Goal: Information Seeking & Learning: Learn about a topic

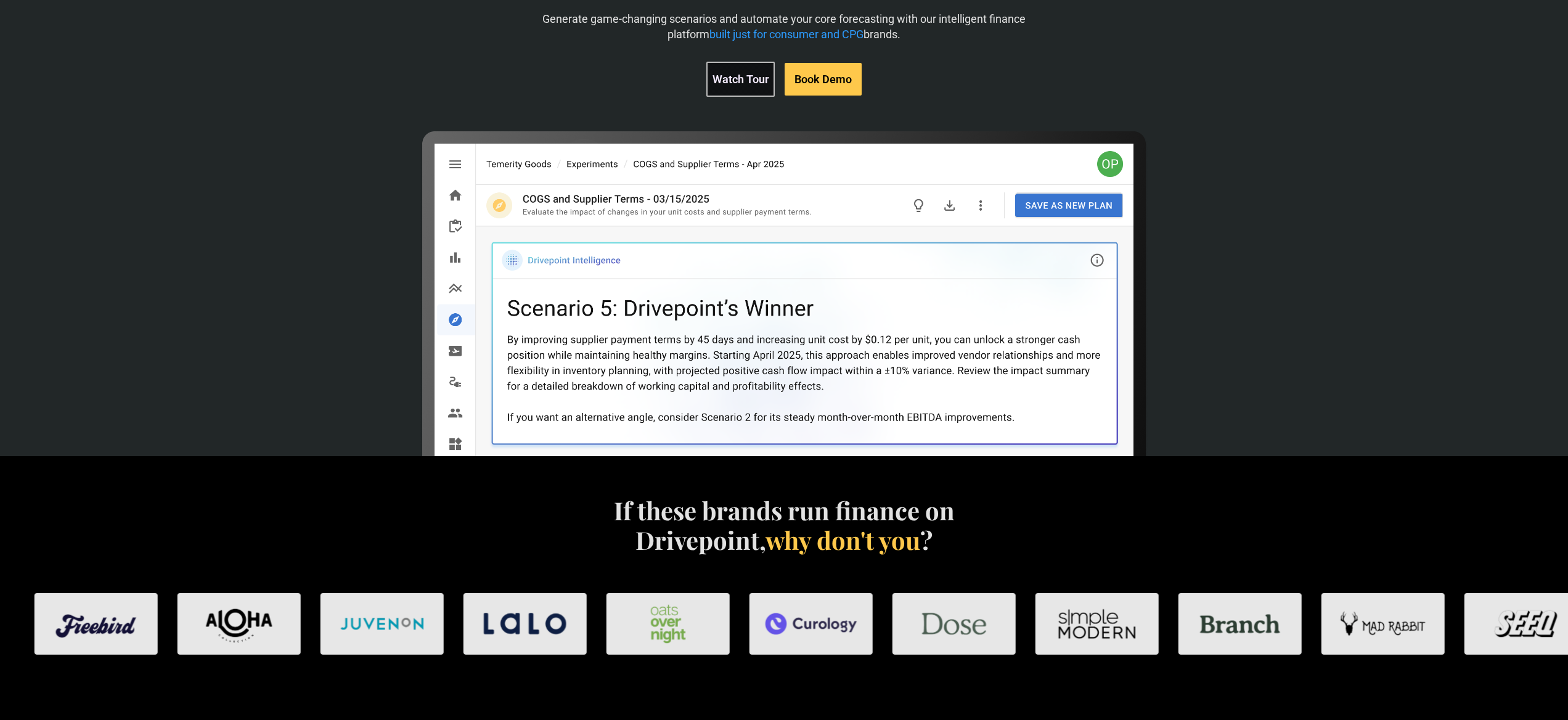
scroll to position [213, 0]
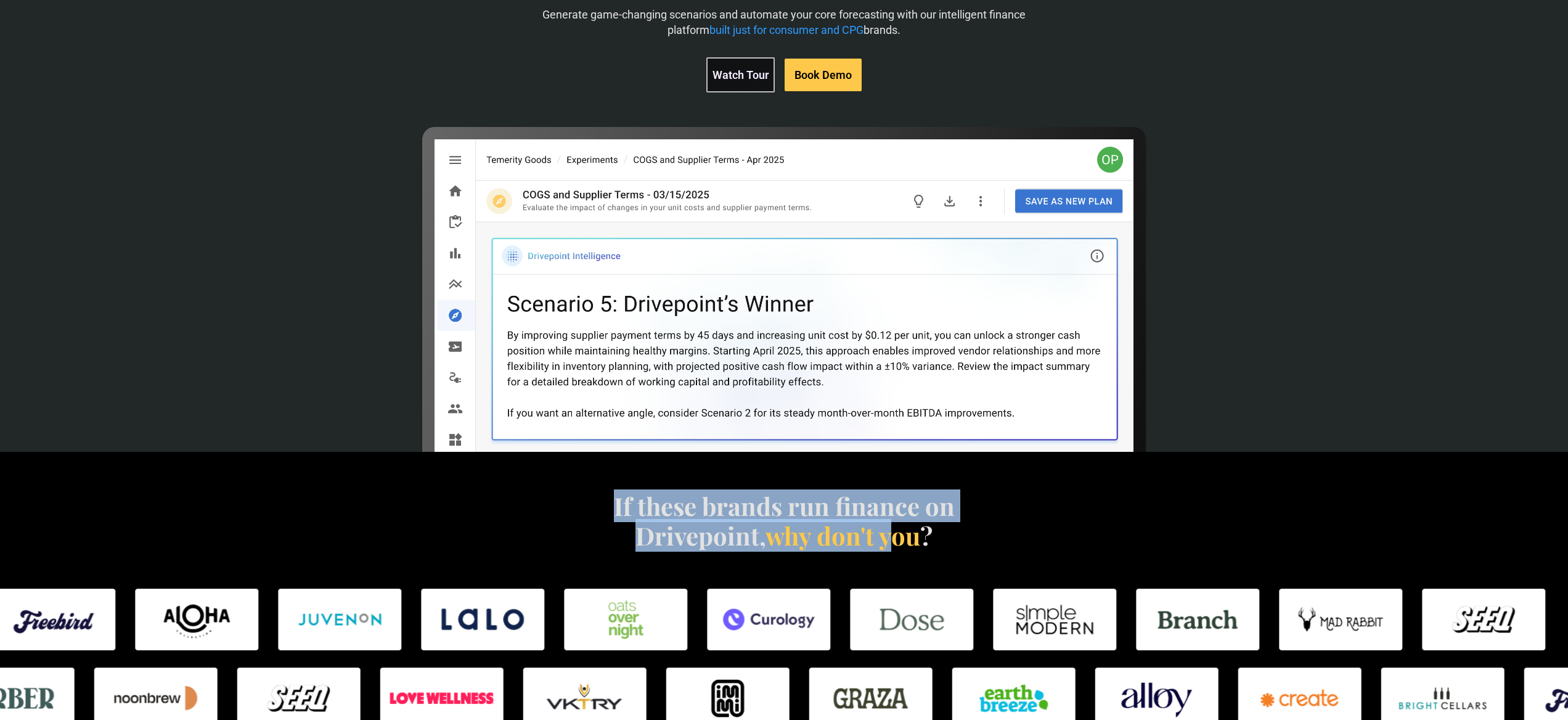
drag, startPoint x: 616, startPoint y: 510, endPoint x: 888, endPoint y: 525, distance: 272.4
click at [888, 525] on h4 "If these brands run finance on Drivepoint, why don't you ?" at bounding box center [784, 520] width 354 height 59
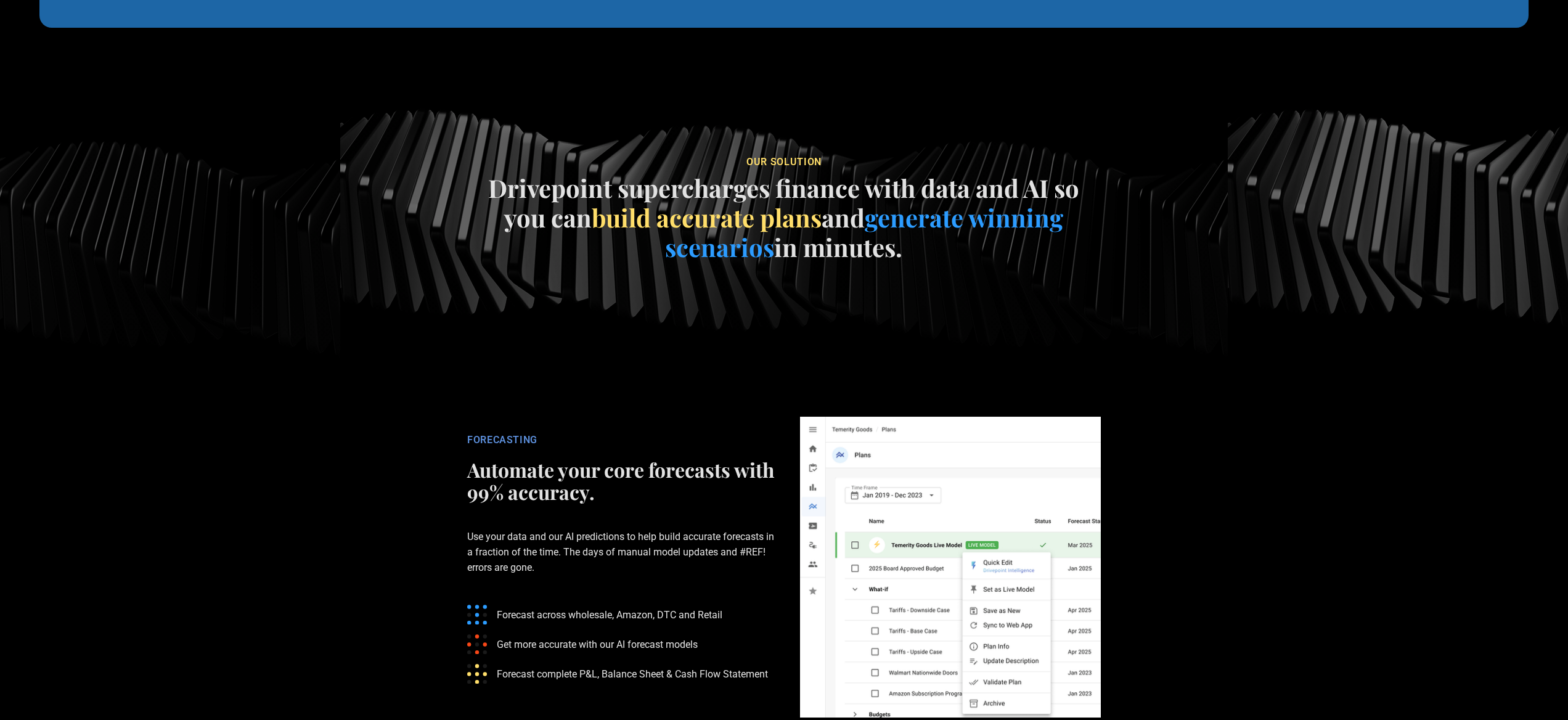
scroll to position [1719, 0]
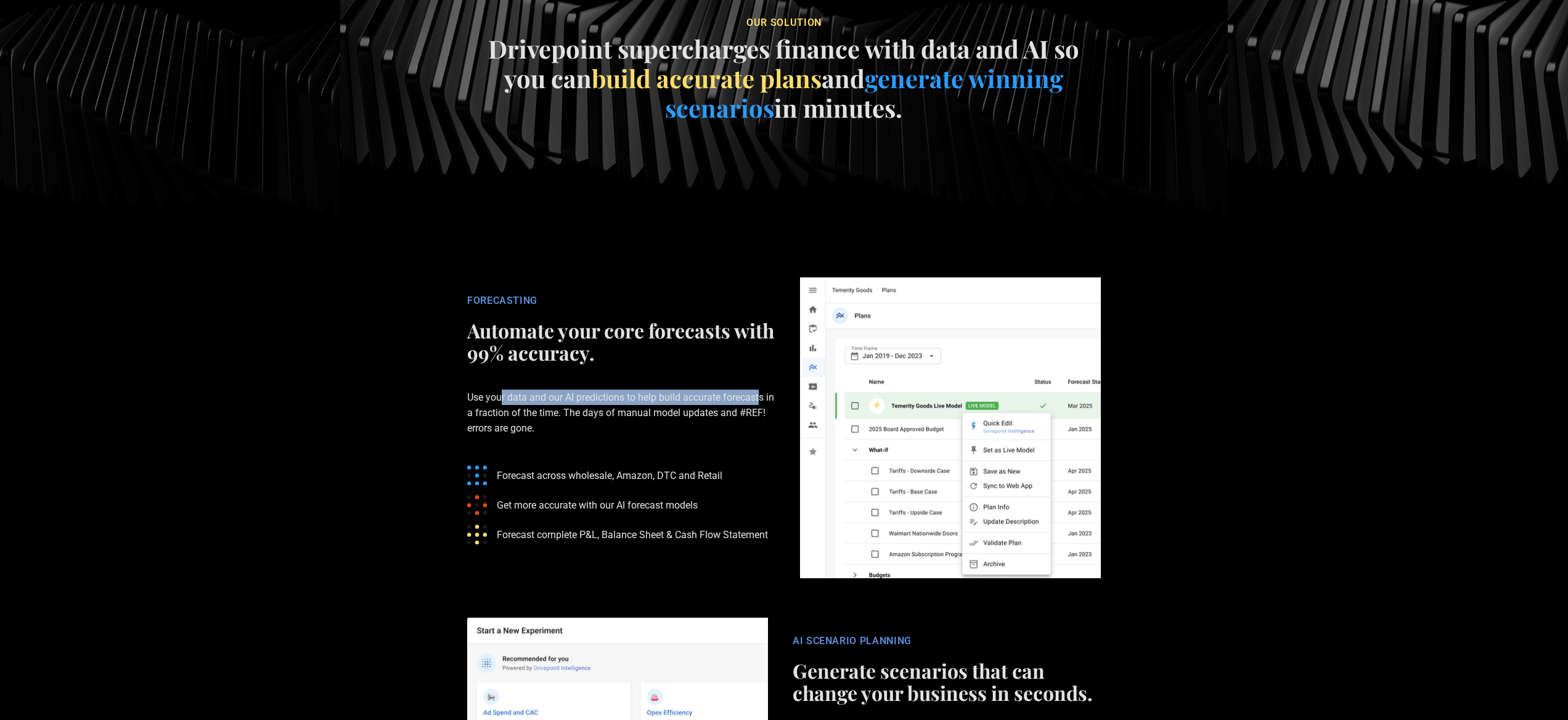
drag, startPoint x: 507, startPoint y: 393, endPoint x: 763, endPoint y: 390, distance: 256.0
click at [763, 390] on p "Use your data and our AI predictions to help build accurate forecasts in a frac…" at bounding box center [621, 412] width 309 height 86
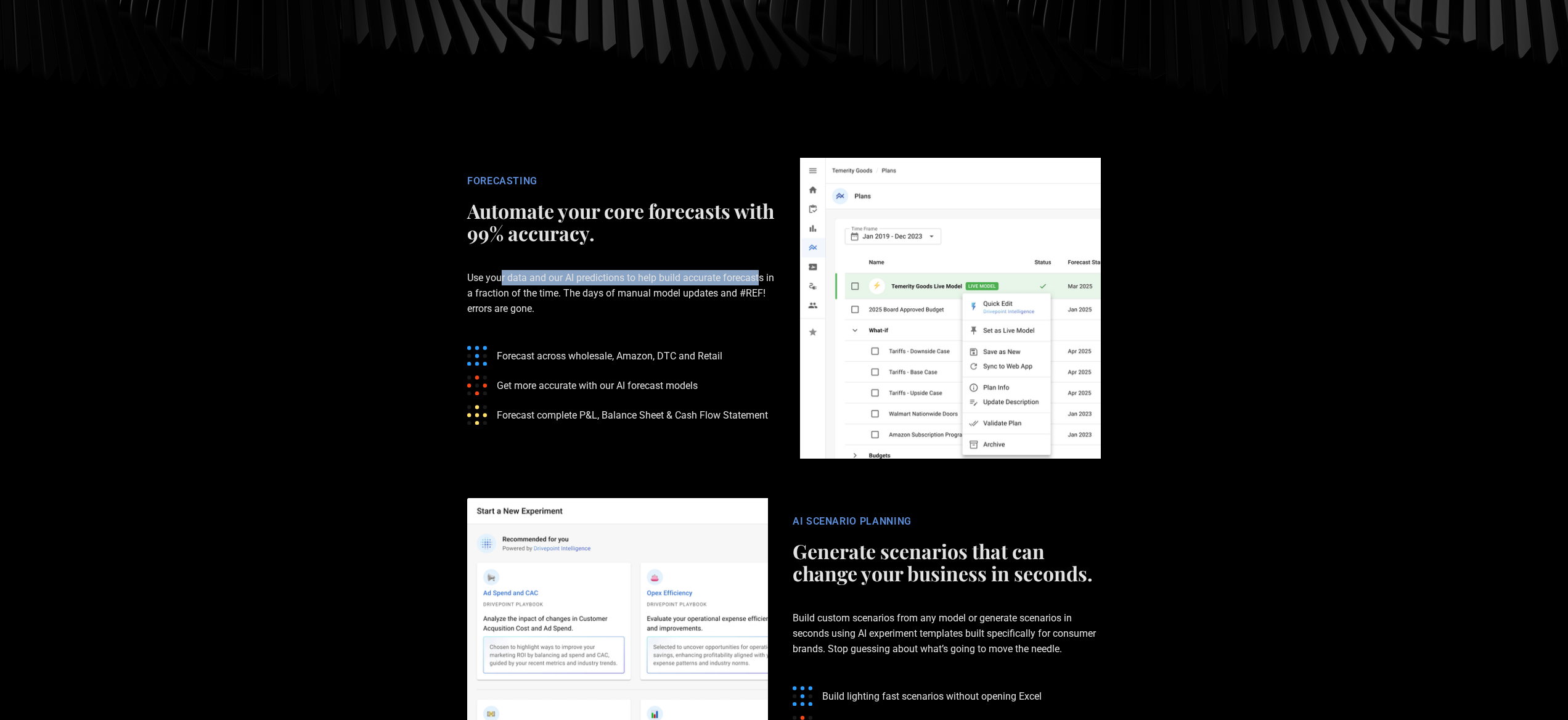
scroll to position [1865, 0]
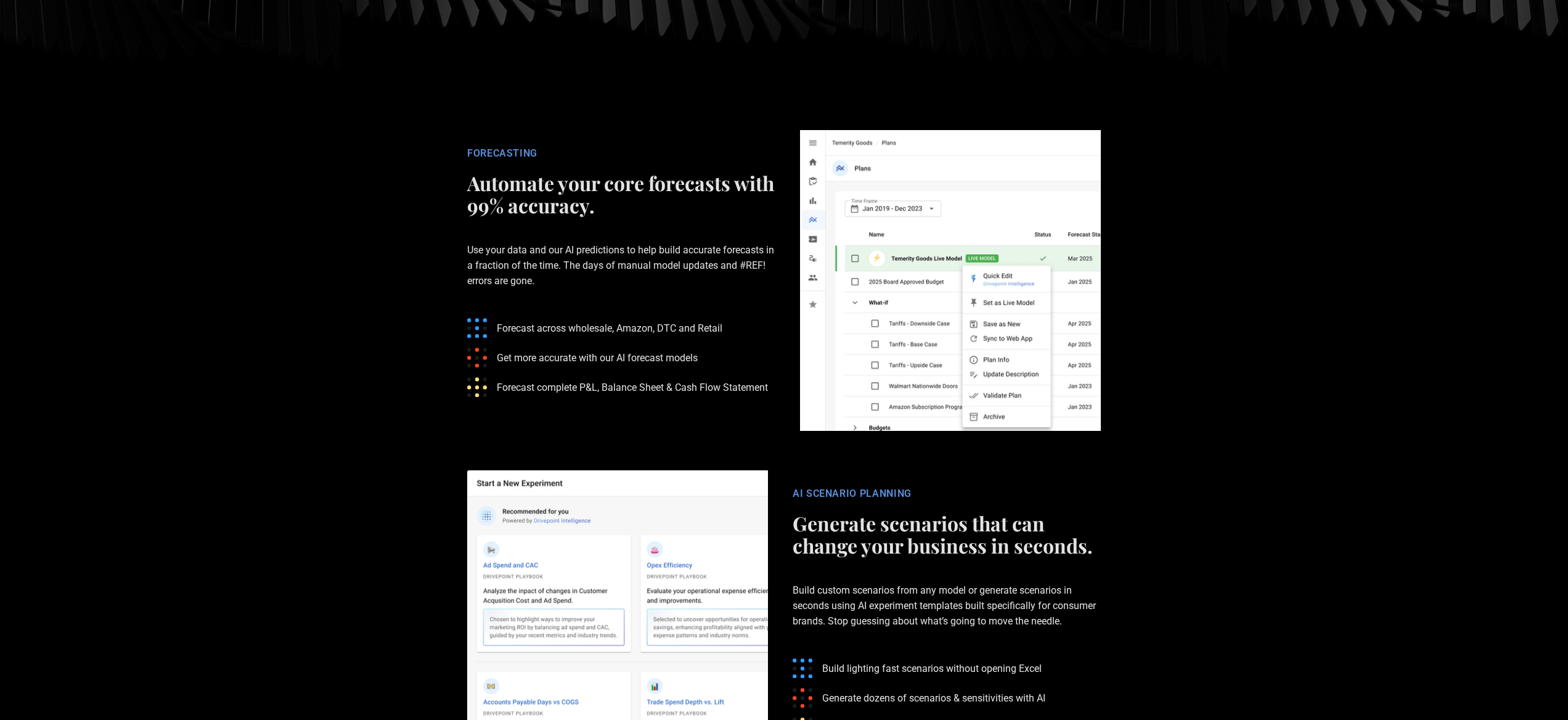
drag, startPoint x: 998, startPoint y: 547, endPoint x: 988, endPoint y: 549, distance: 10.2
click at [998, 548] on h2 "Generate scenarios that can change your business in seconds." at bounding box center [947, 534] width 309 height 44
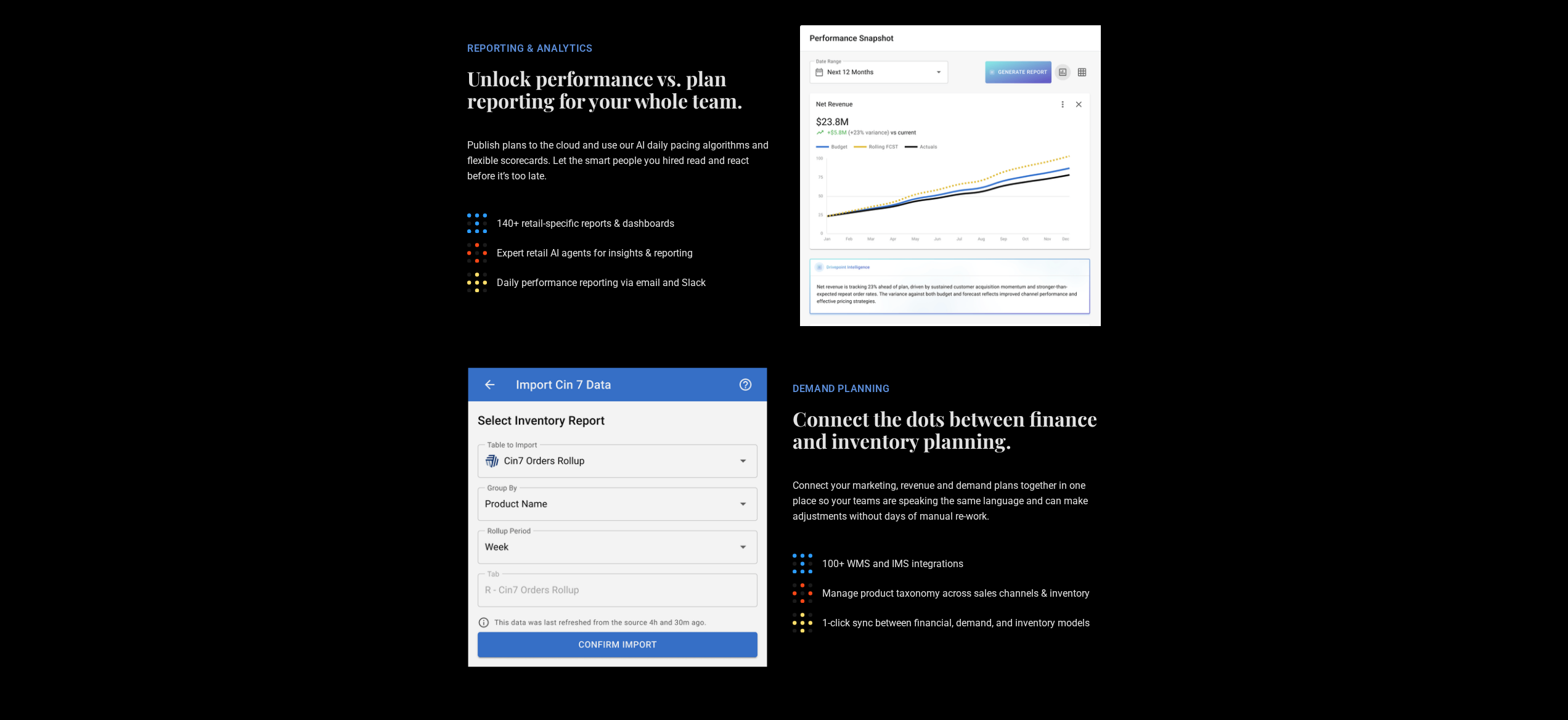
scroll to position [2659, 0]
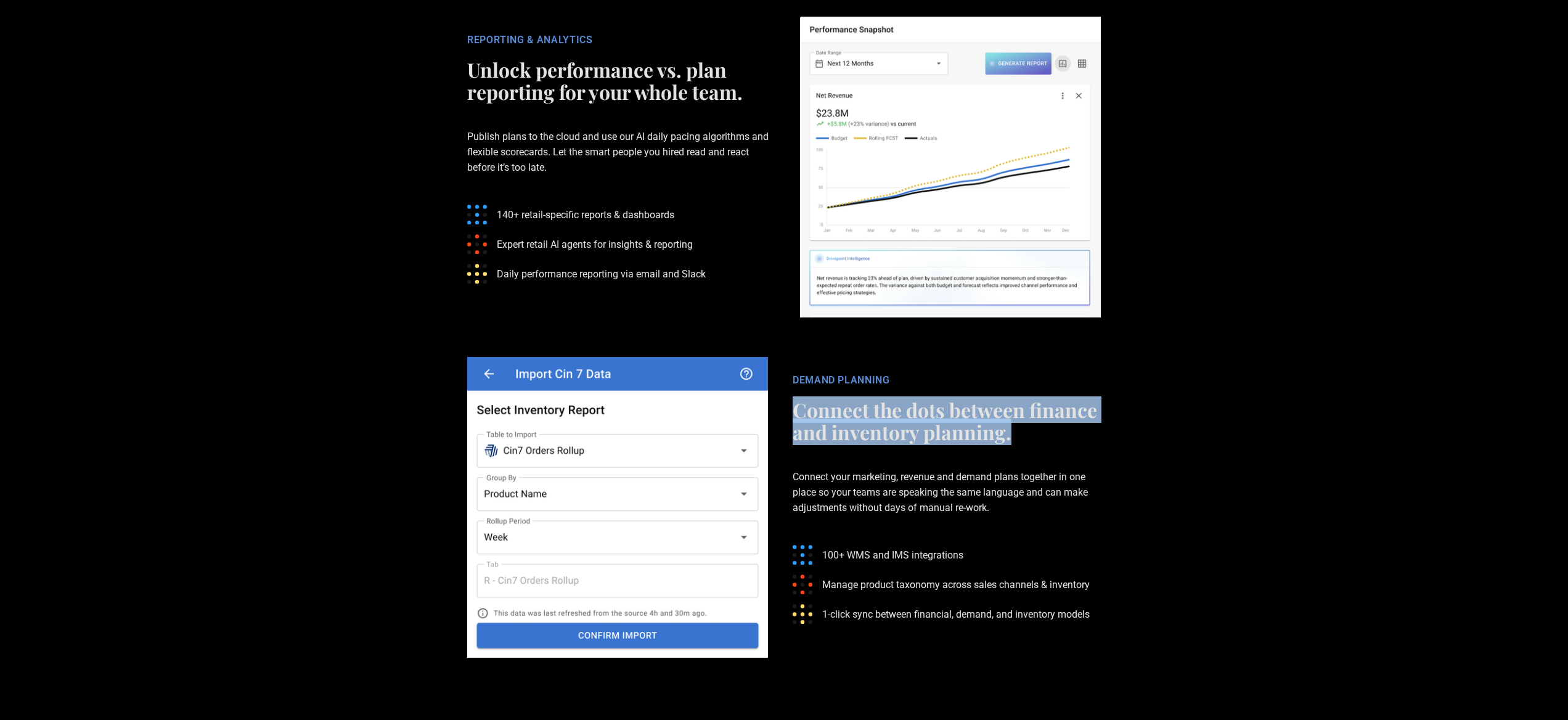
drag, startPoint x: 784, startPoint y: 406, endPoint x: 1026, endPoint y: 427, distance: 242.9
click at [1026, 427] on div "DEMAND PLANNING Connect the dots between finance and inventory planning. Connec…" at bounding box center [946, 507] width 333 height 266
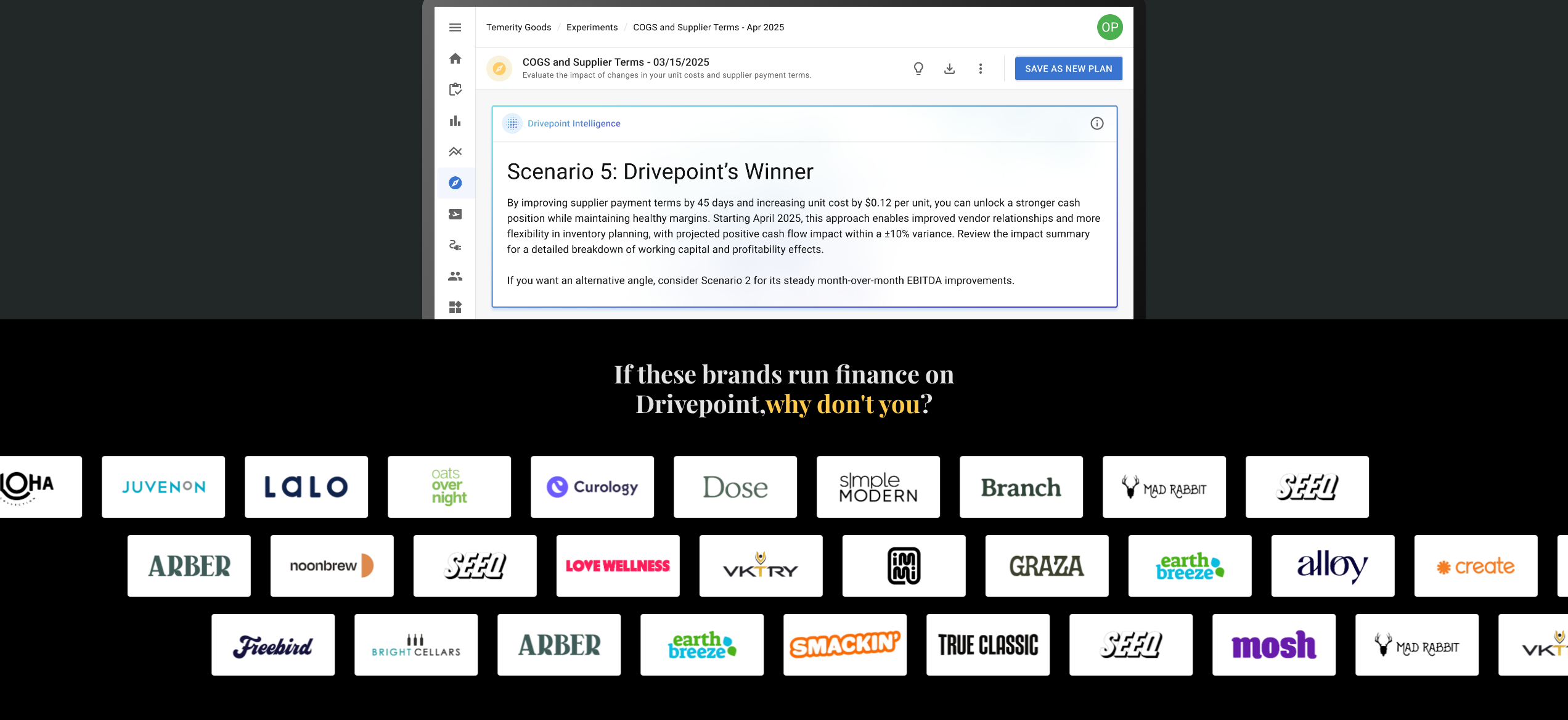
scroll to position [0, 0]
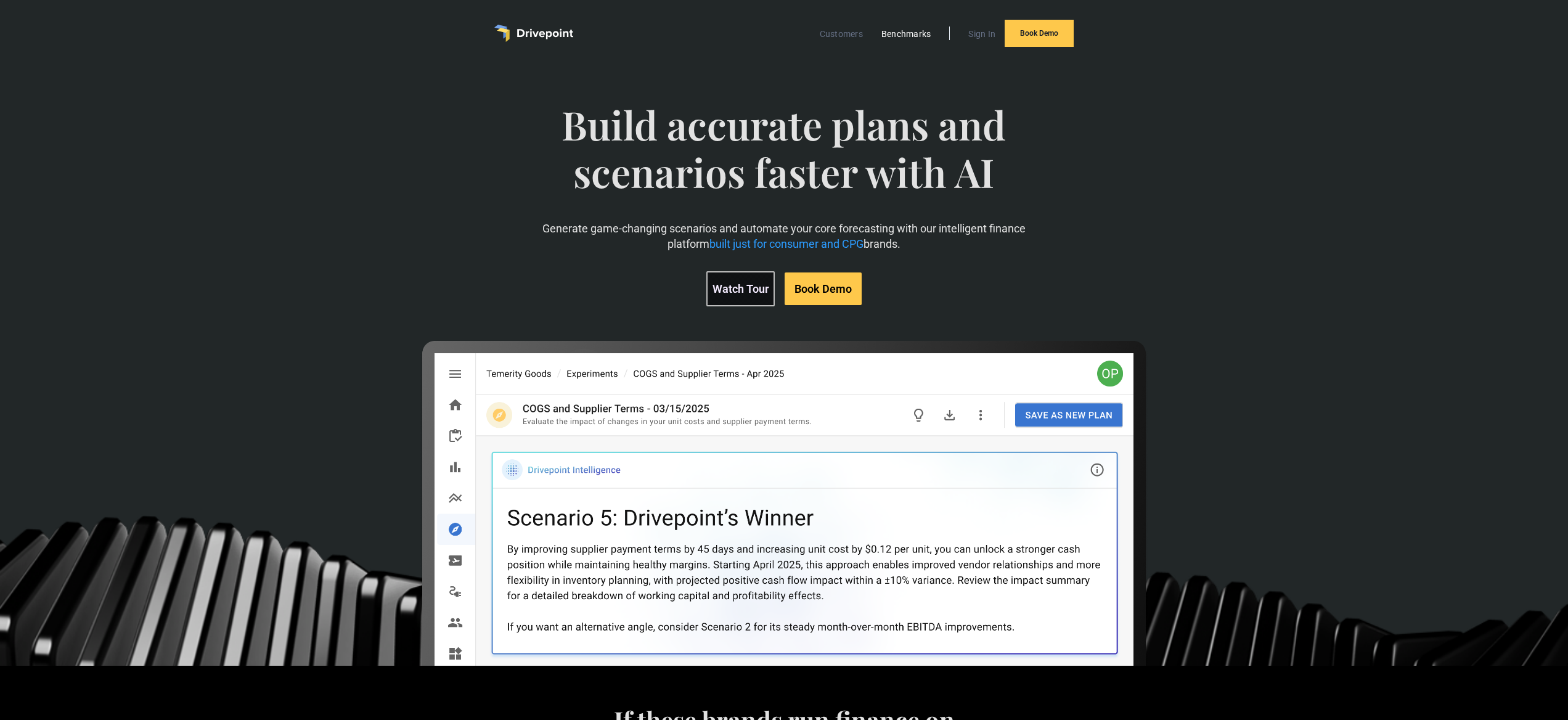
click at [902, 39] on link "Benchmarks" at bounding box center [906, 34] width 62 height 16
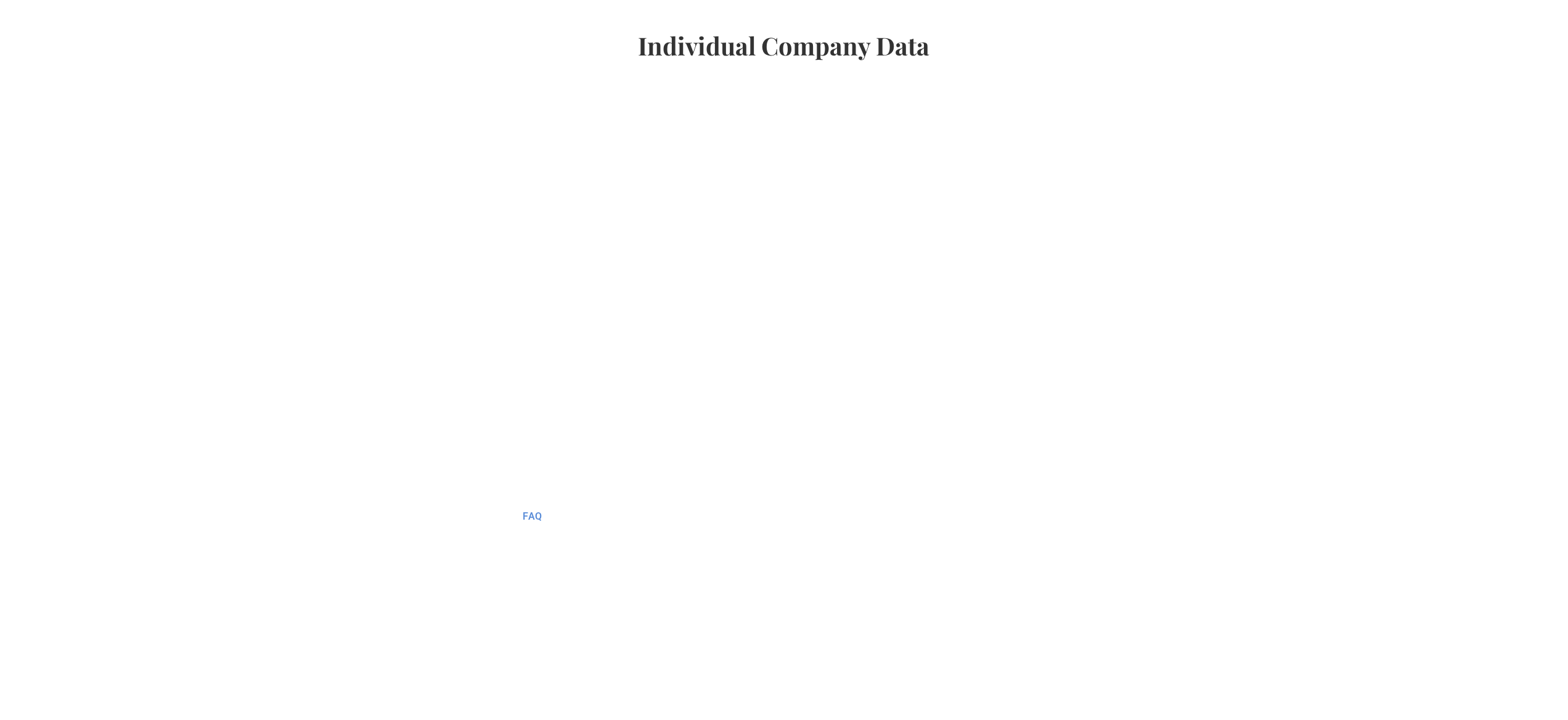
scroll to position [940, 0]
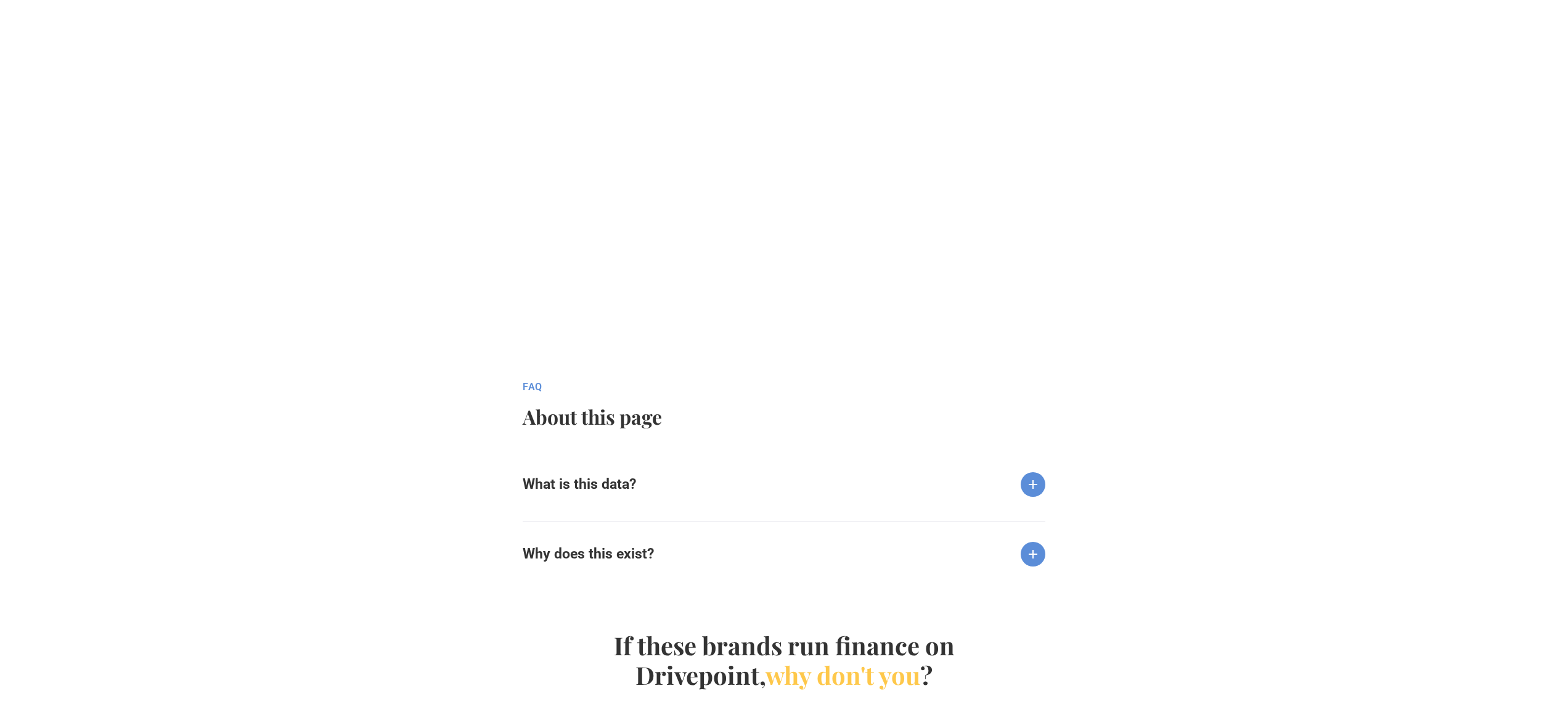
click at [1043, 496] on img at bounding box center [1033, 484] width 24 height 24
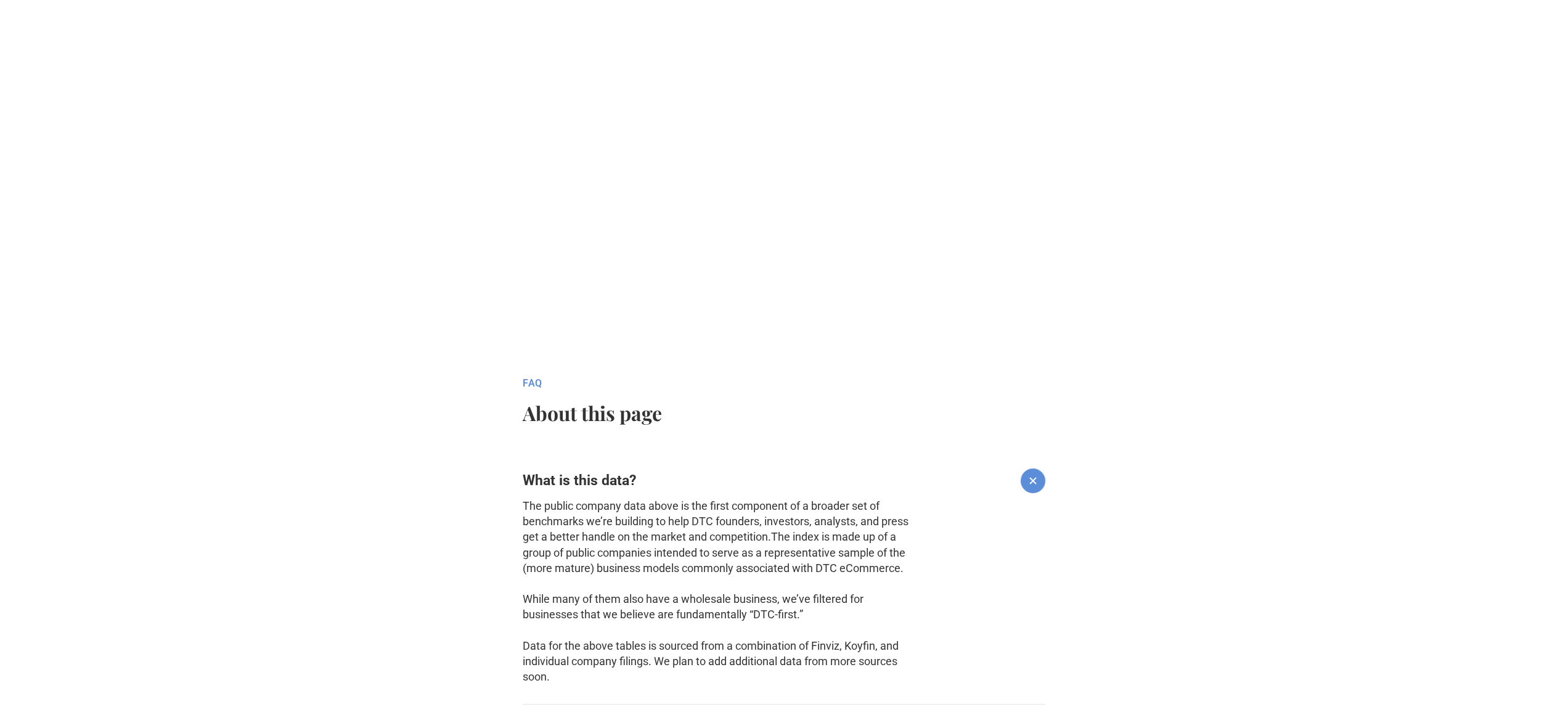
scroll to position [944, 0]
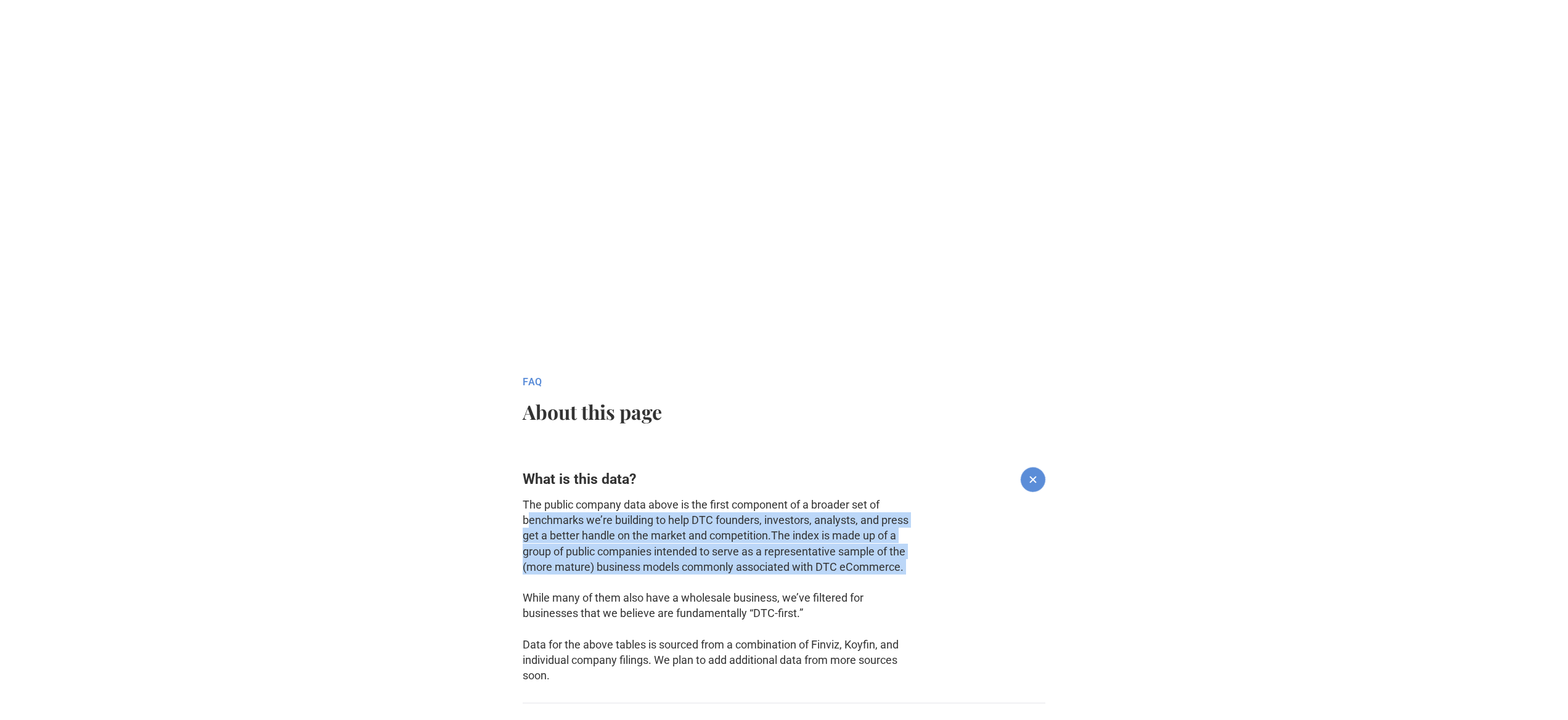
drag, startPoint x: 530, startPoint y: 520, endPoint x: 828, endPoint y: 584, distance: 304.8
click at [828, 584] on p "The public company data above is the first component of a broader set of benchm…" at bounding box center [717, 589] width 390 height 186
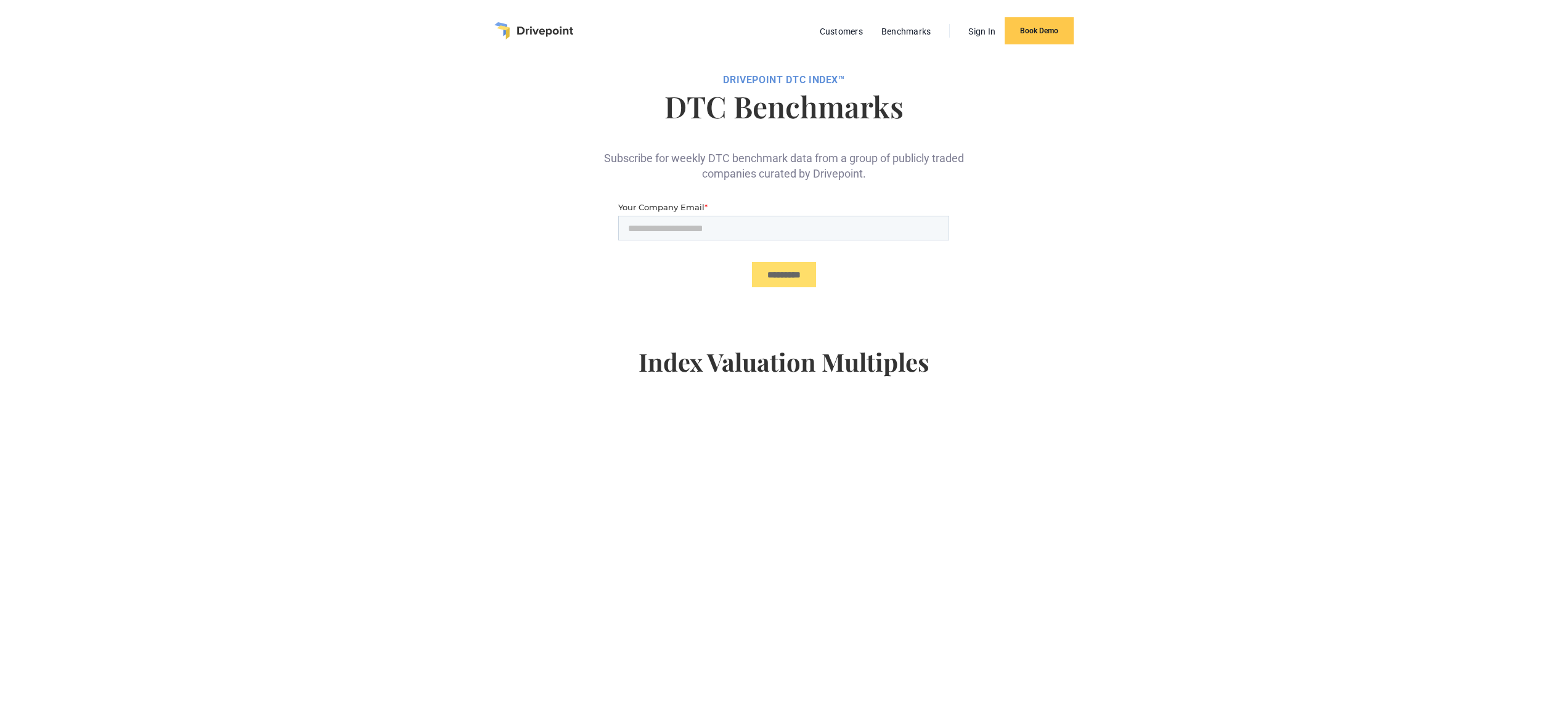
scroll to position [0, 0]
click at [538, 38] on img "home" at bounding box center [534, 33] width 79 height 18
